Goal: Use online tool/utility: Utilize a website feature to perform a specific function

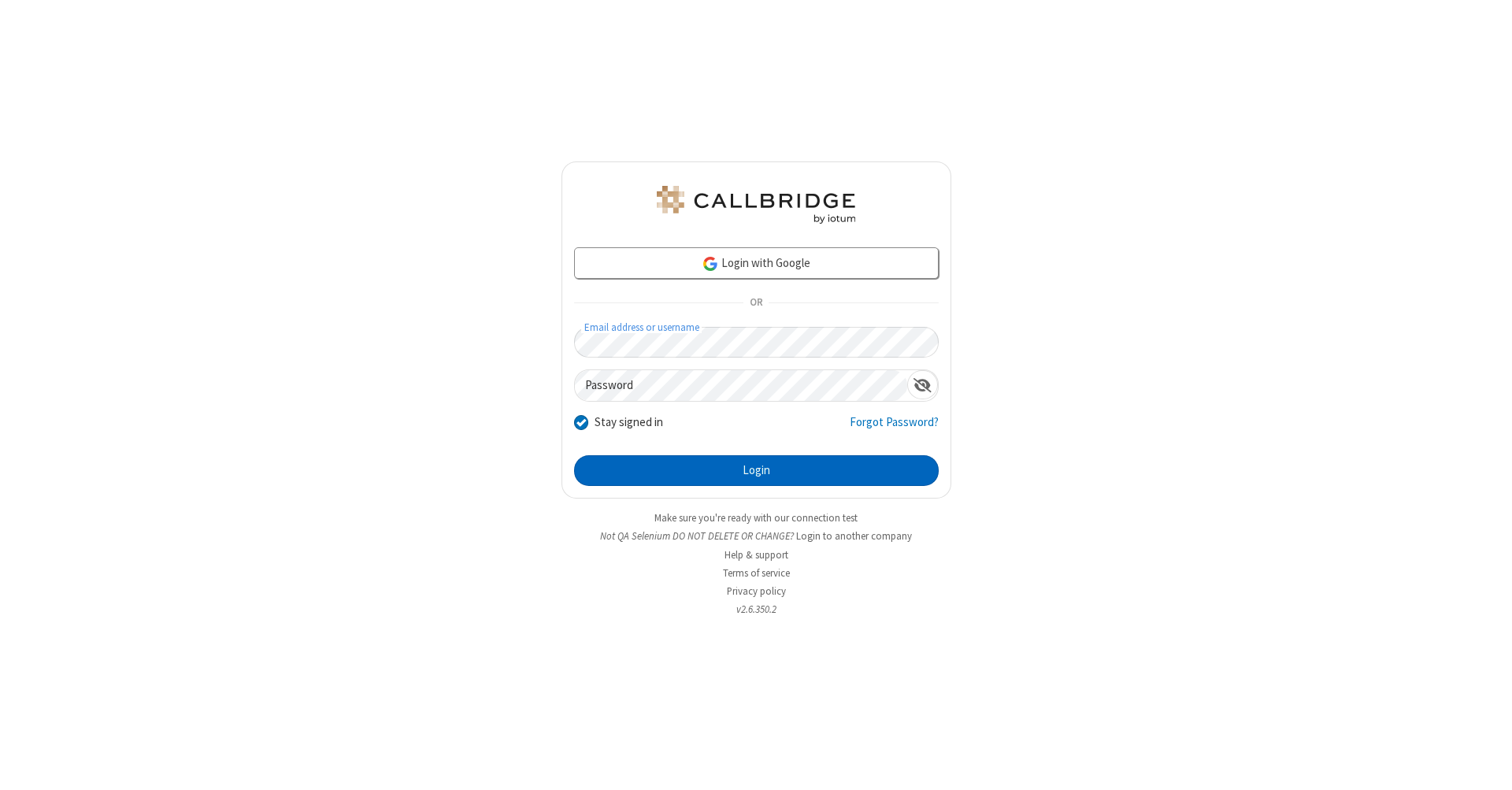
click at [756, 471] on button "Login" at bounding box center [756, 471] width 364 height 32
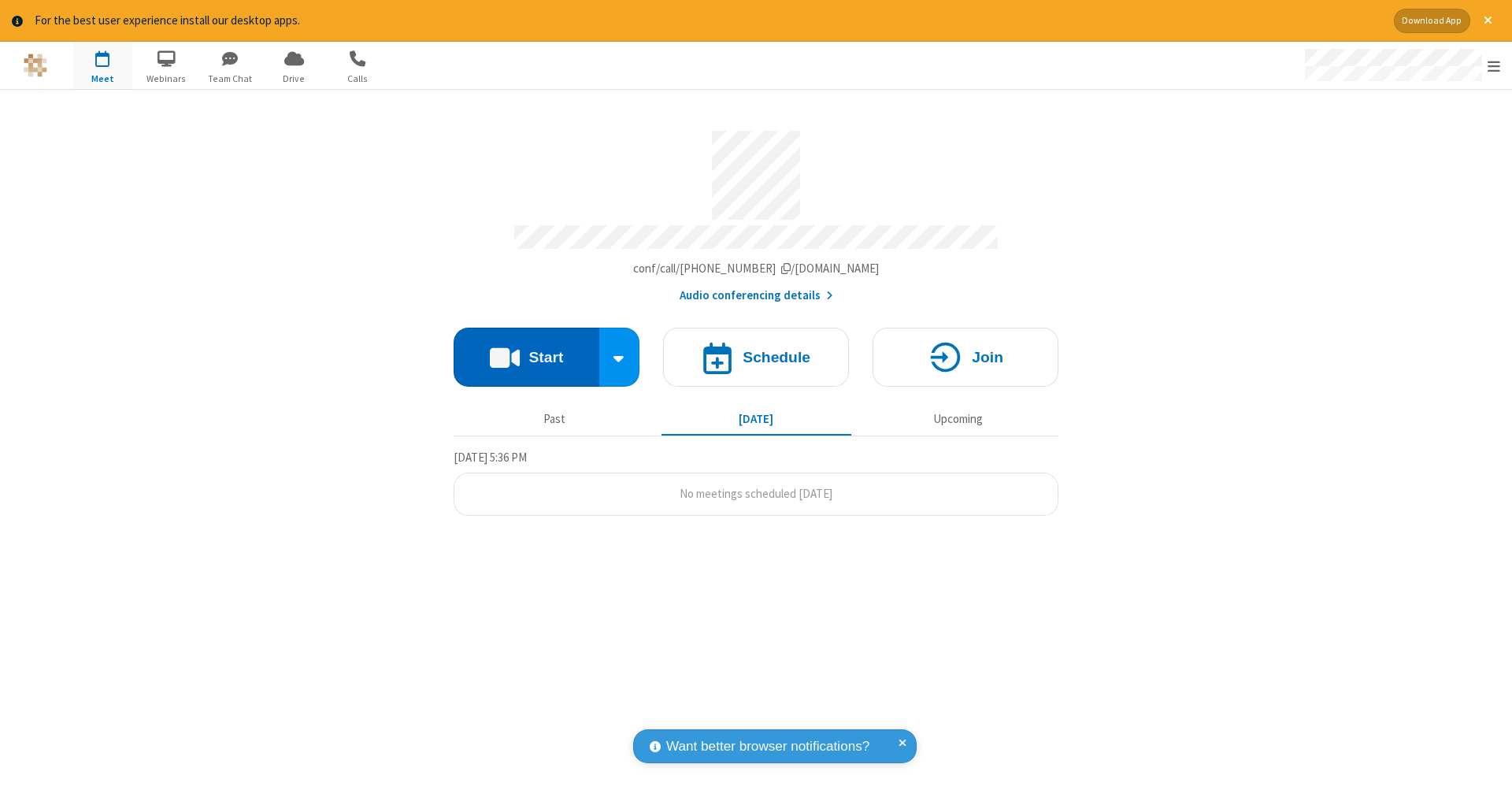
click at [526, 349] on button "Start" at bounding box center [526, 357] width 146 height 59
